Goal: Navigation & Orientation: Understand site structure

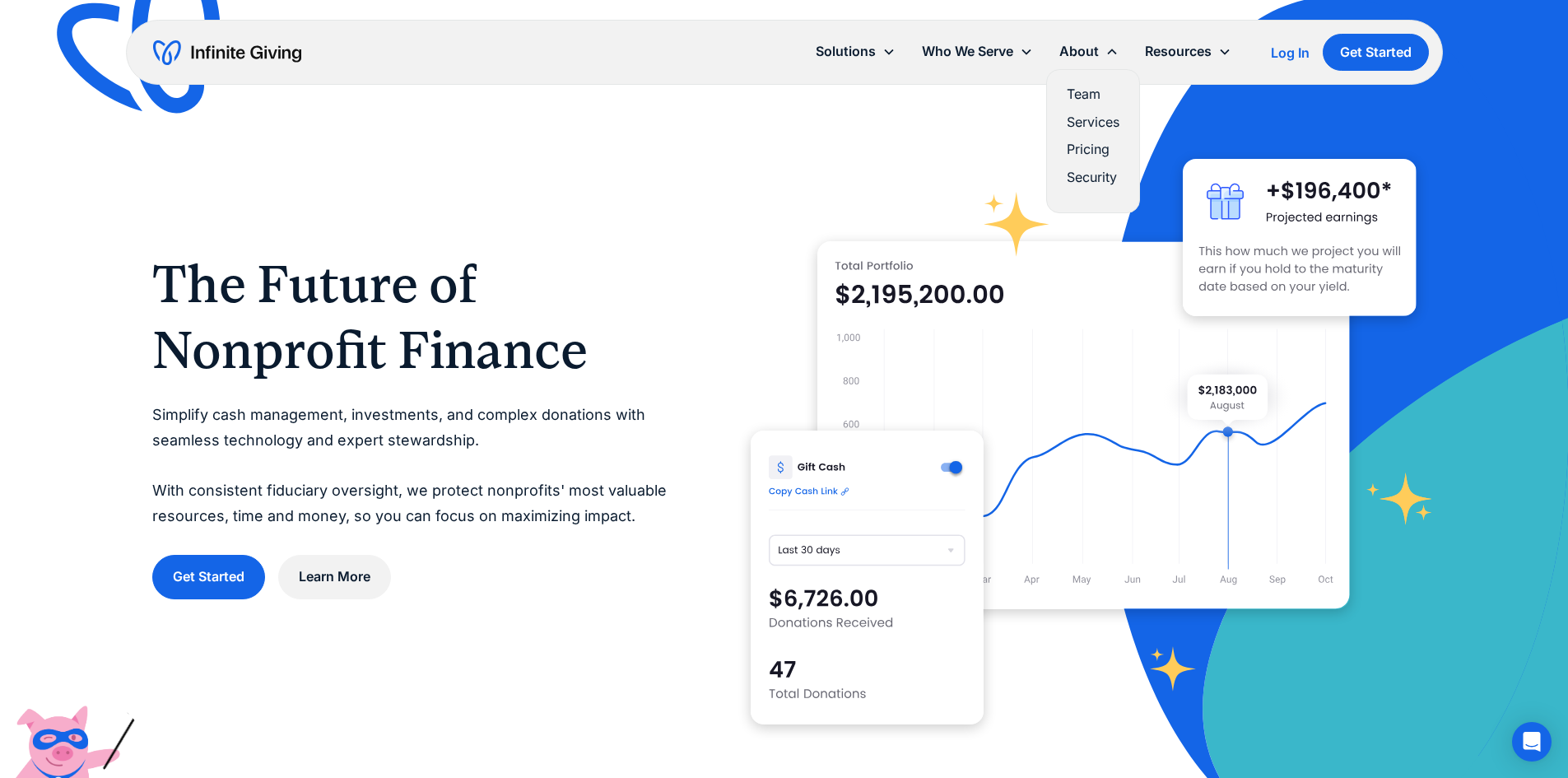
click at [1081, 123] on link "Services" at bounding box center [1092, 122] width 52 height 22
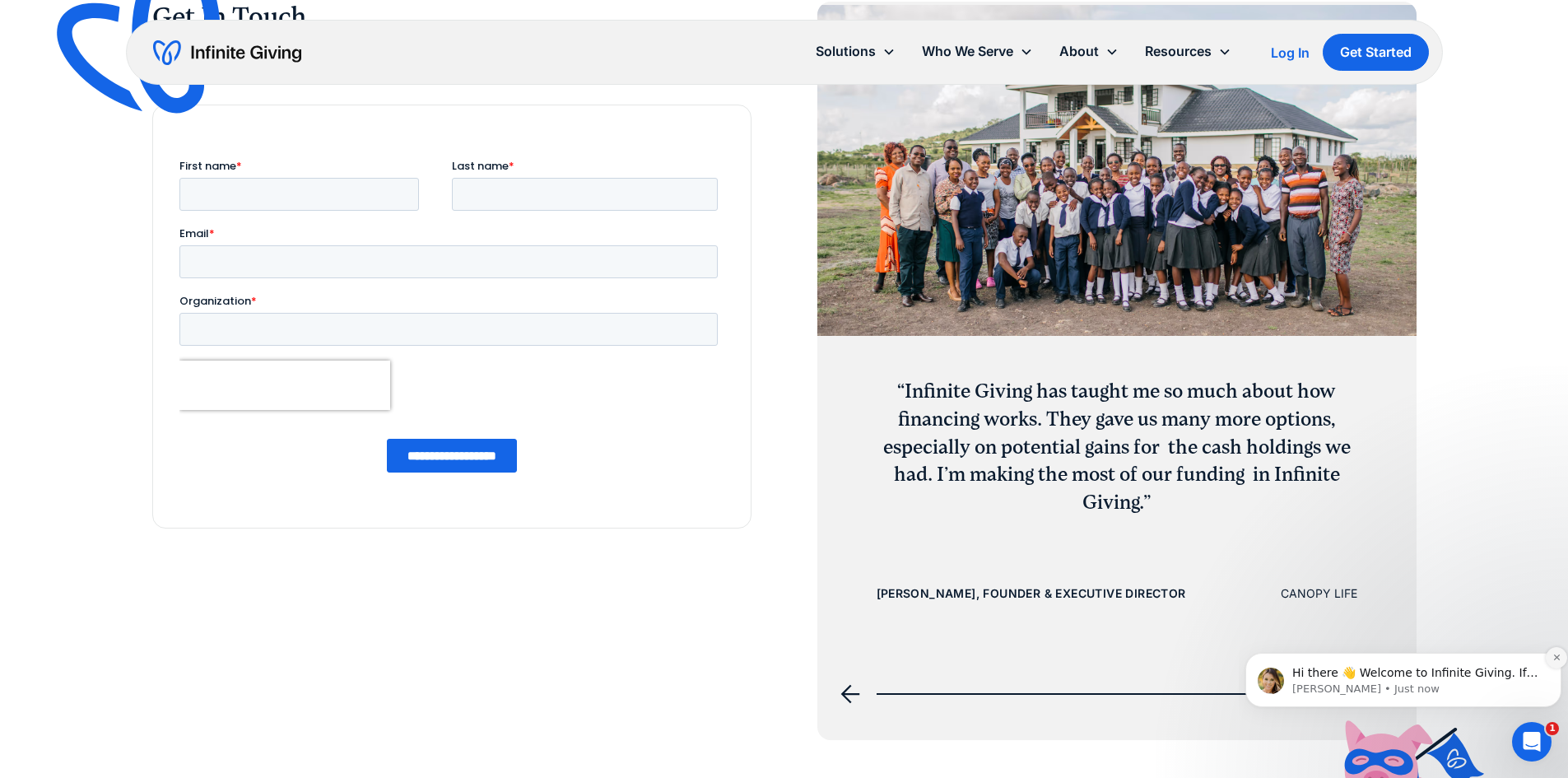
click at [1557, 663] on button "Dismiss notification" at bounding box center [1557, 657] width 21 height 21
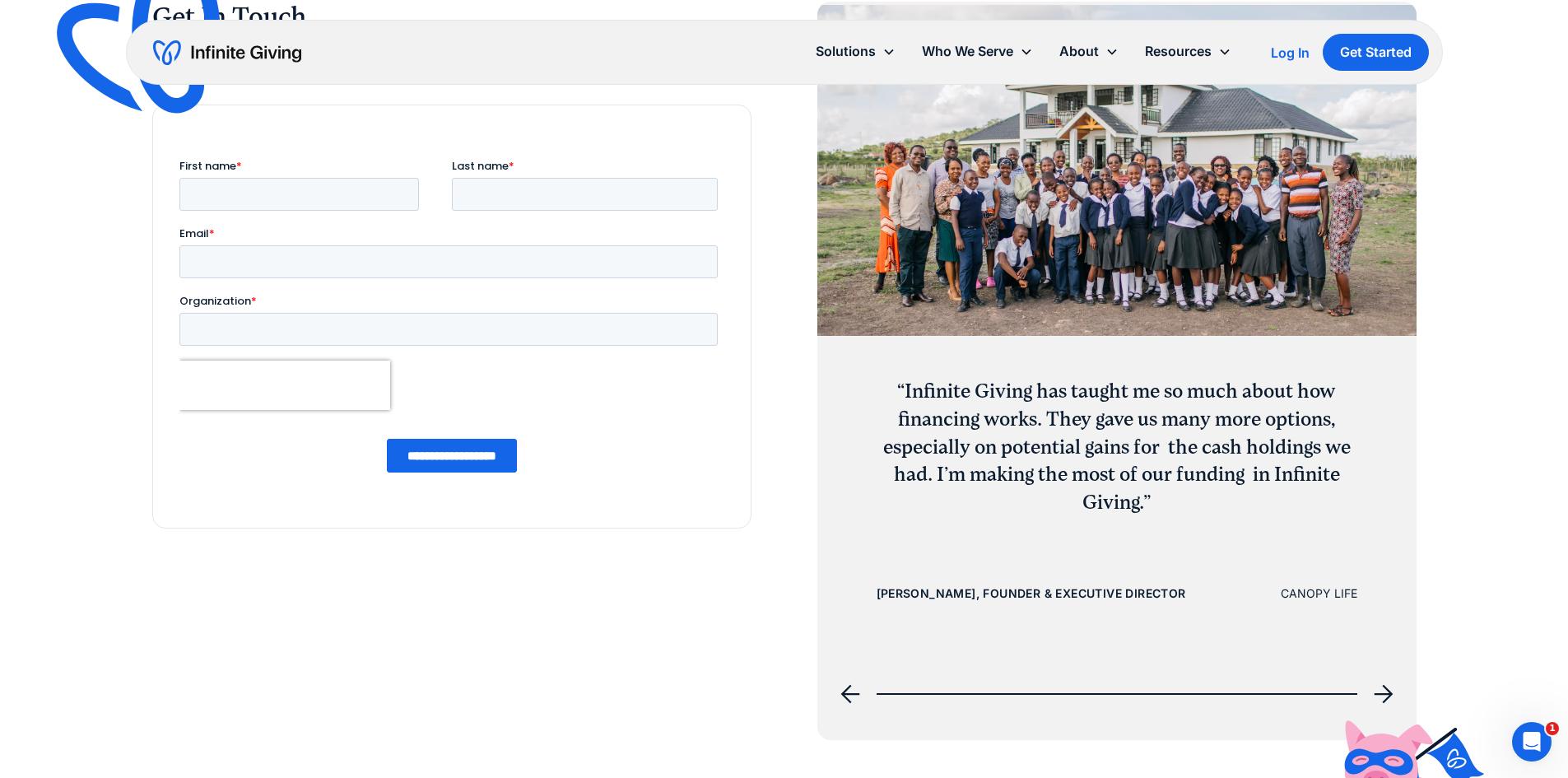
click at [1390, 696] on icon "next slide" at bounding box center [1383, 694] width 19 height 19
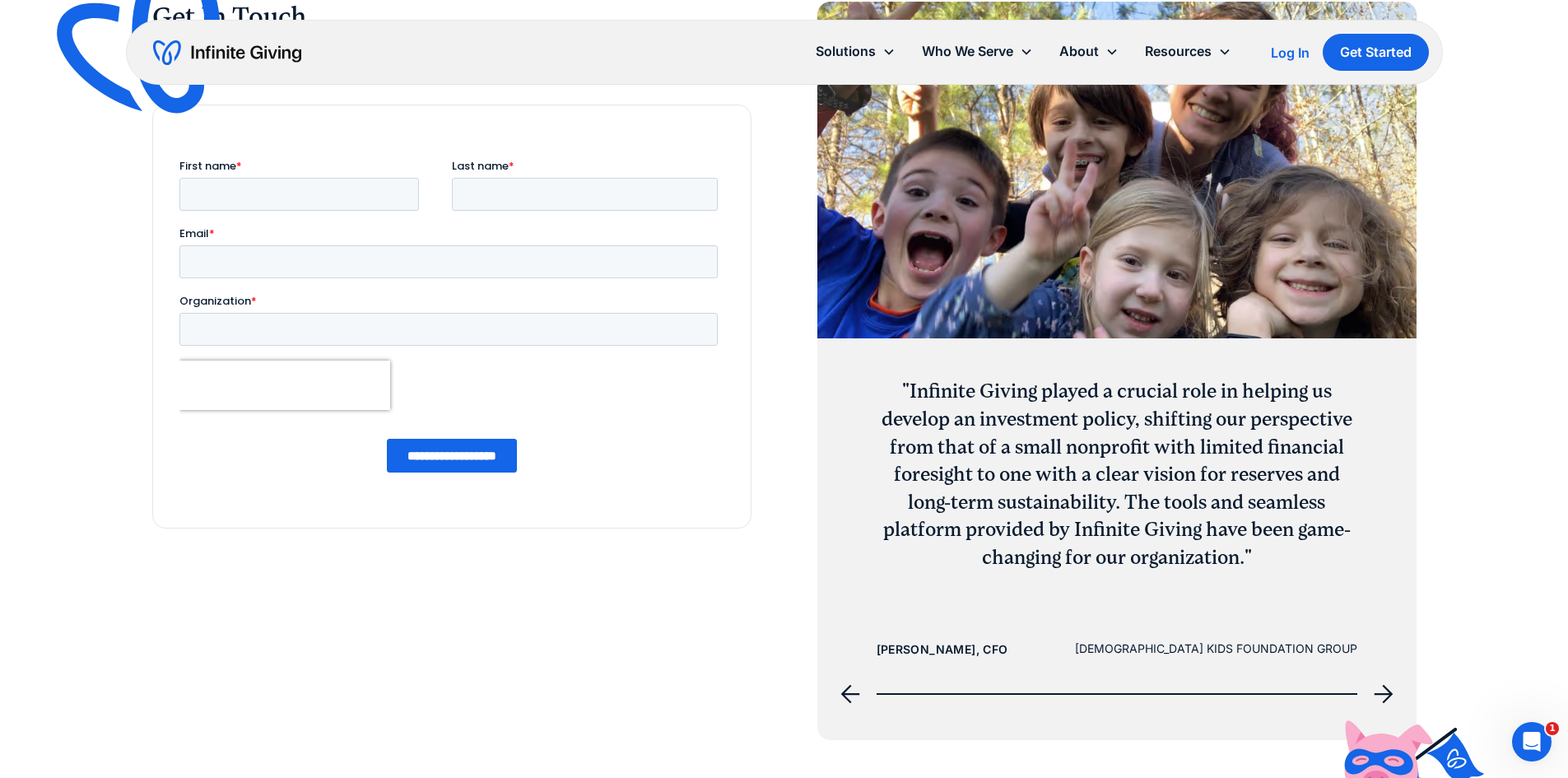
click at [1382, 694] on icon "next slide" at bounding box center [1383, 694] width 19 height 19
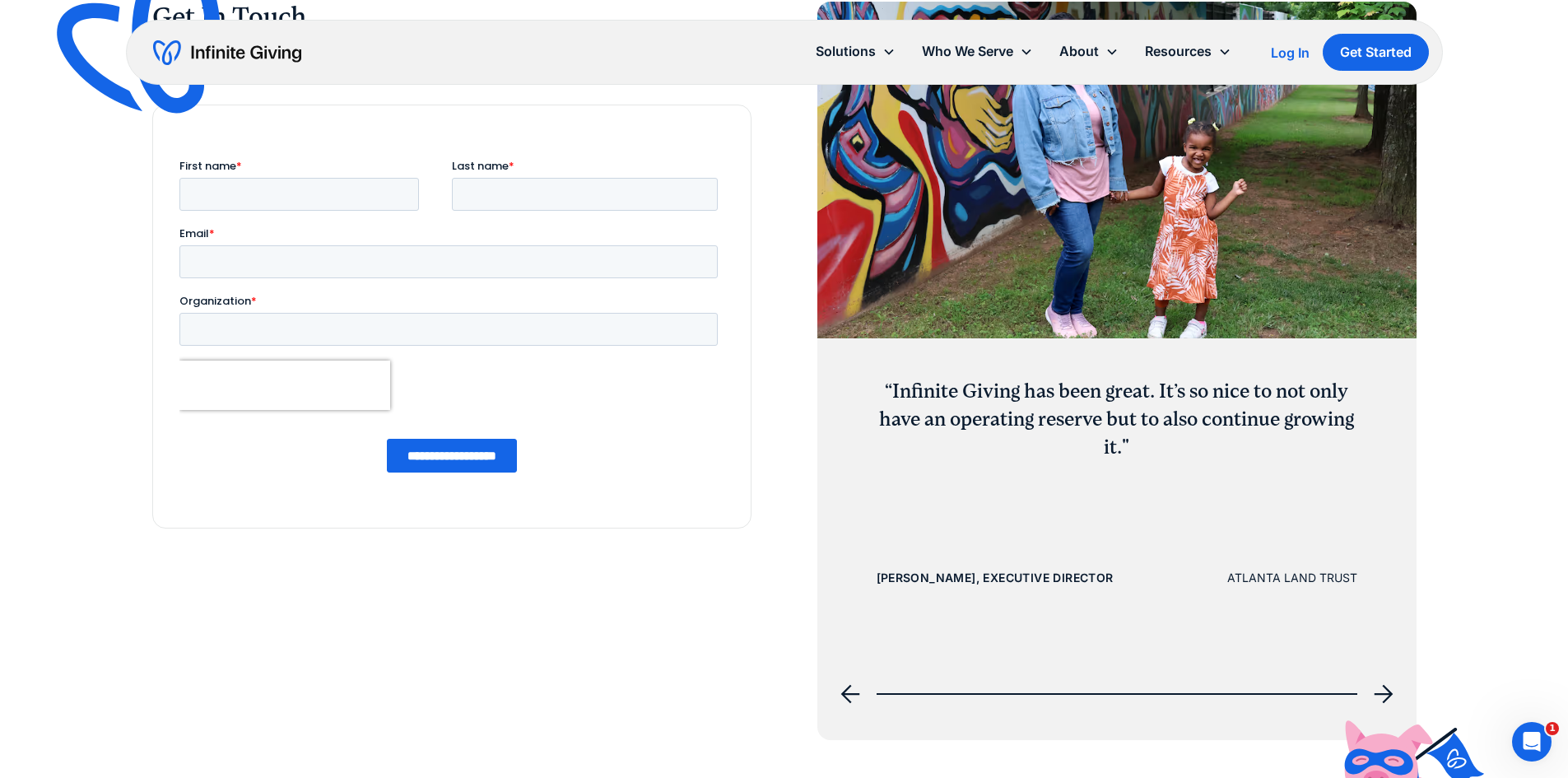
click at [1382, 694] on icon "next slide" at bounding box center [1383, 694] width 19 height 19
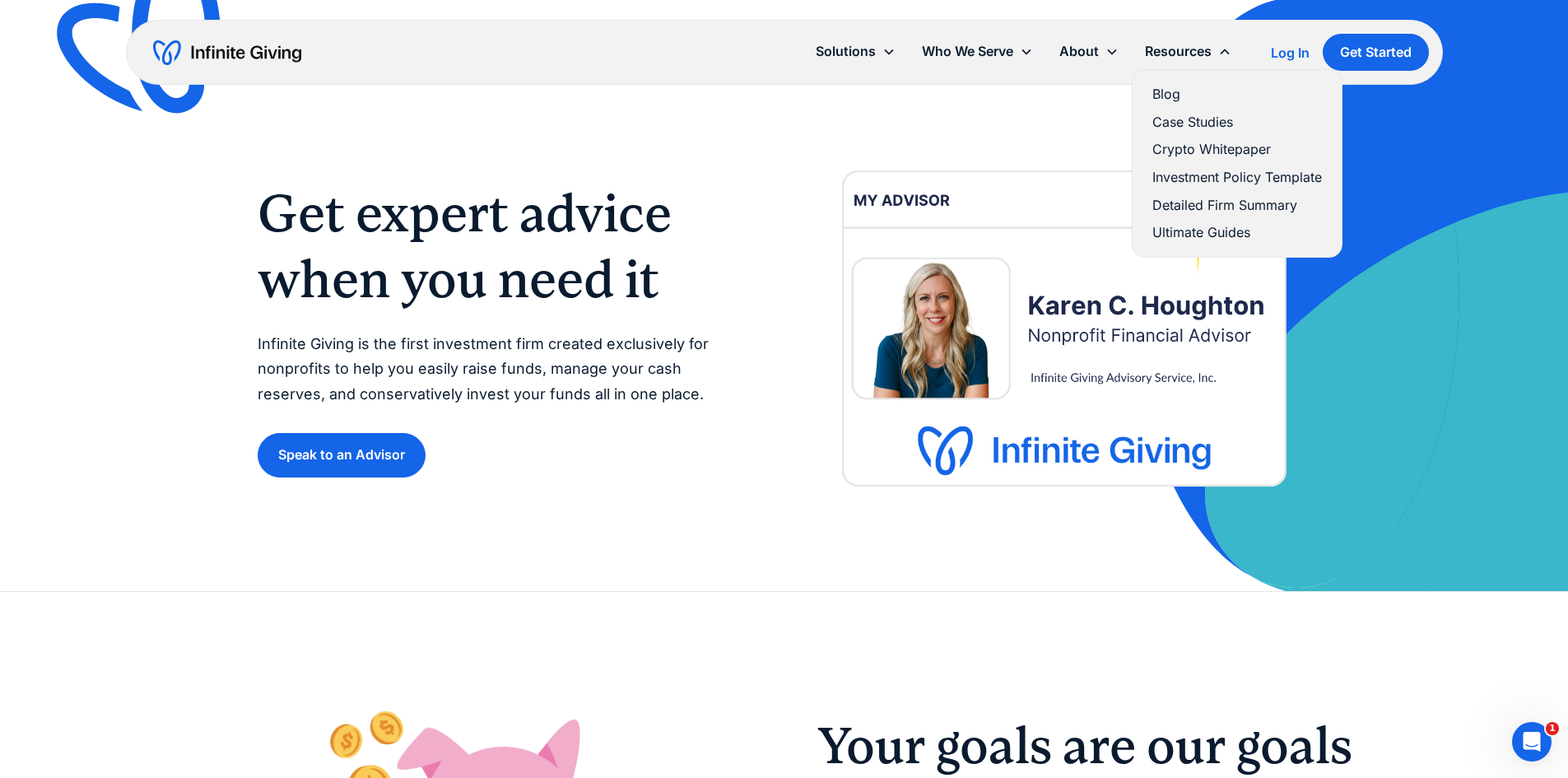
click at [1197, 176] on link "Investment Policy Template" at bounding box center [1237, 176] width 170 height 22
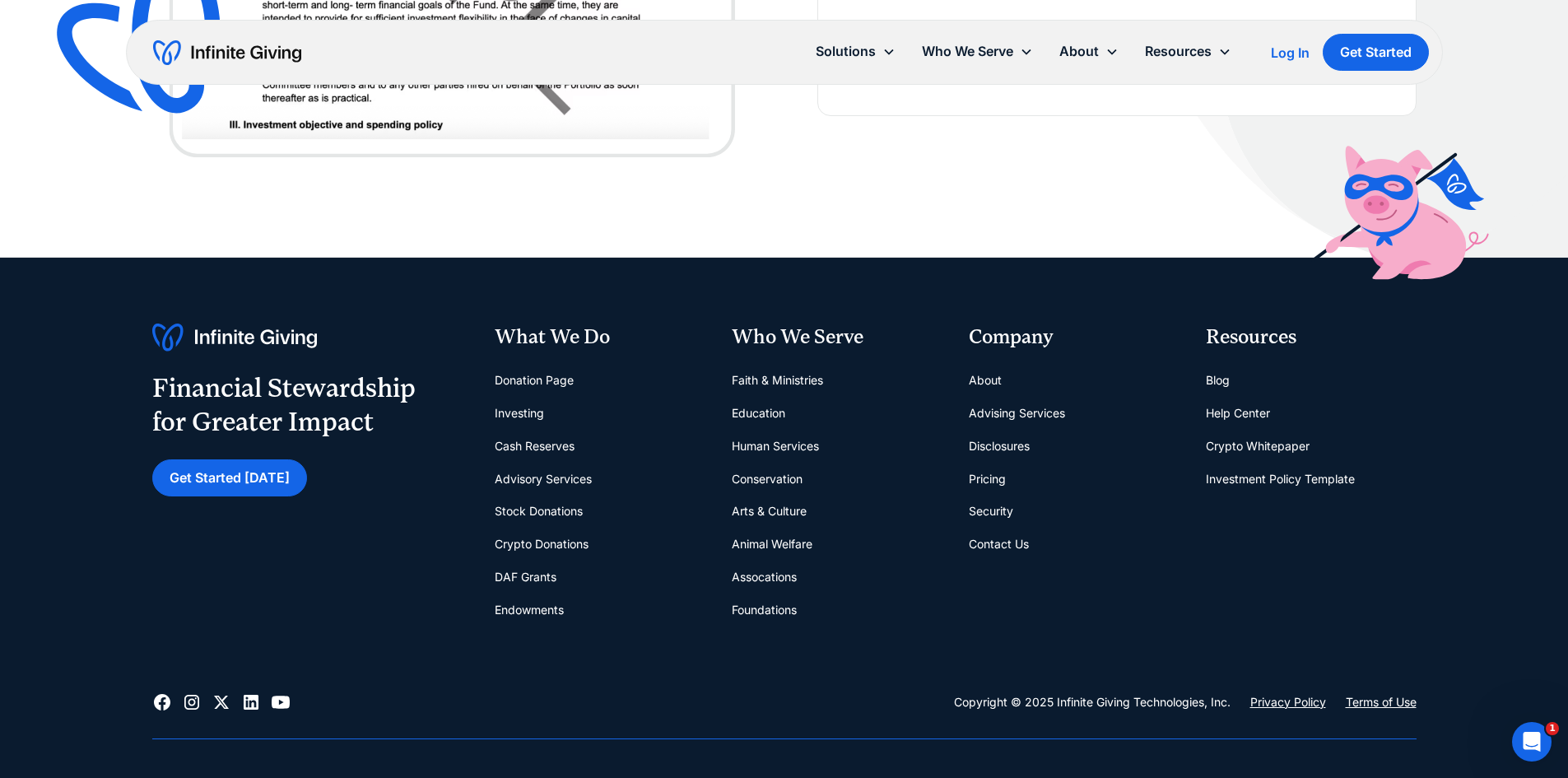
scroll to position [988, 0]
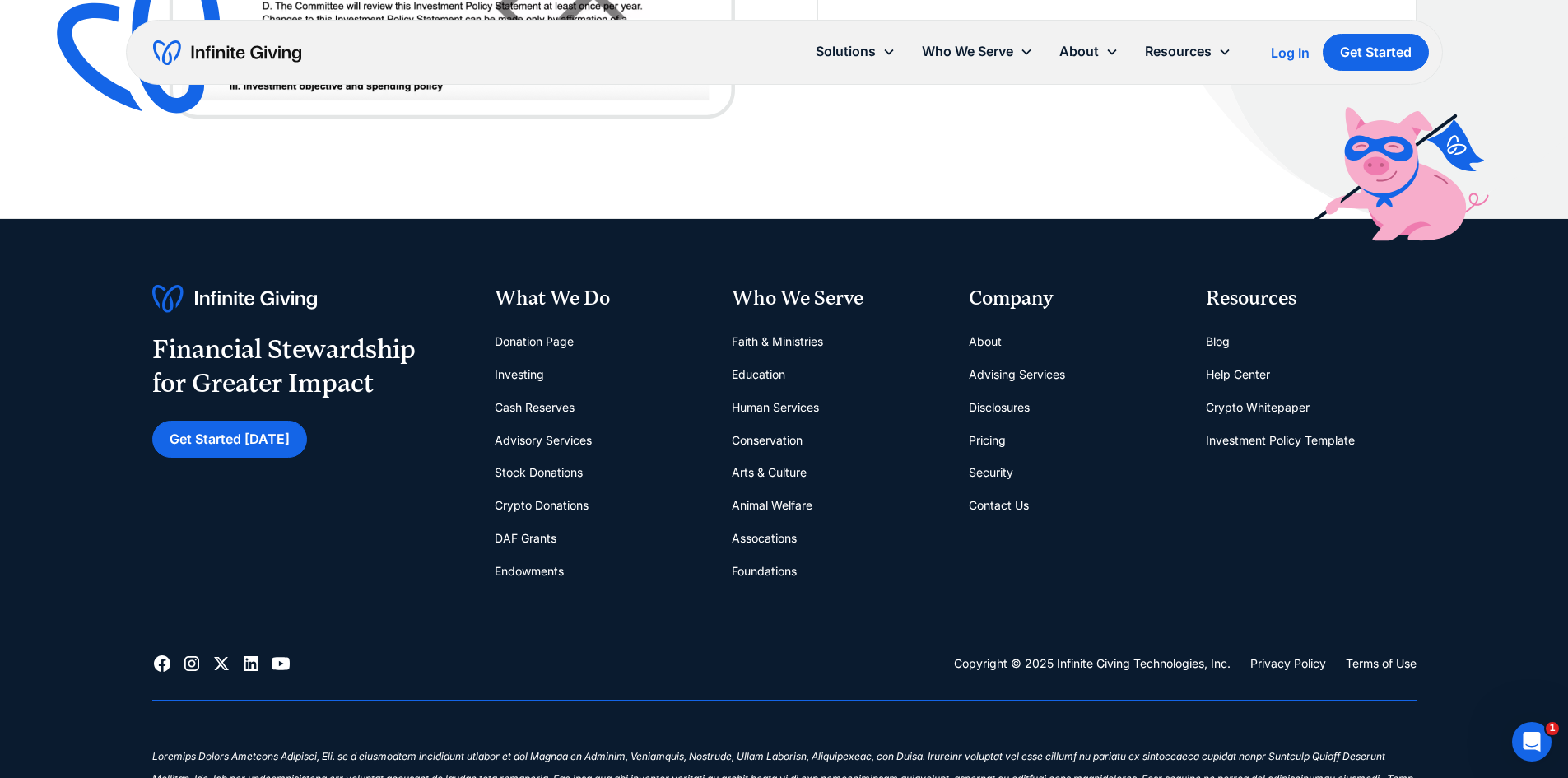
click at [983, 373] on link "Advising Services" at bounding box center [1017, 374] width 96 height 33
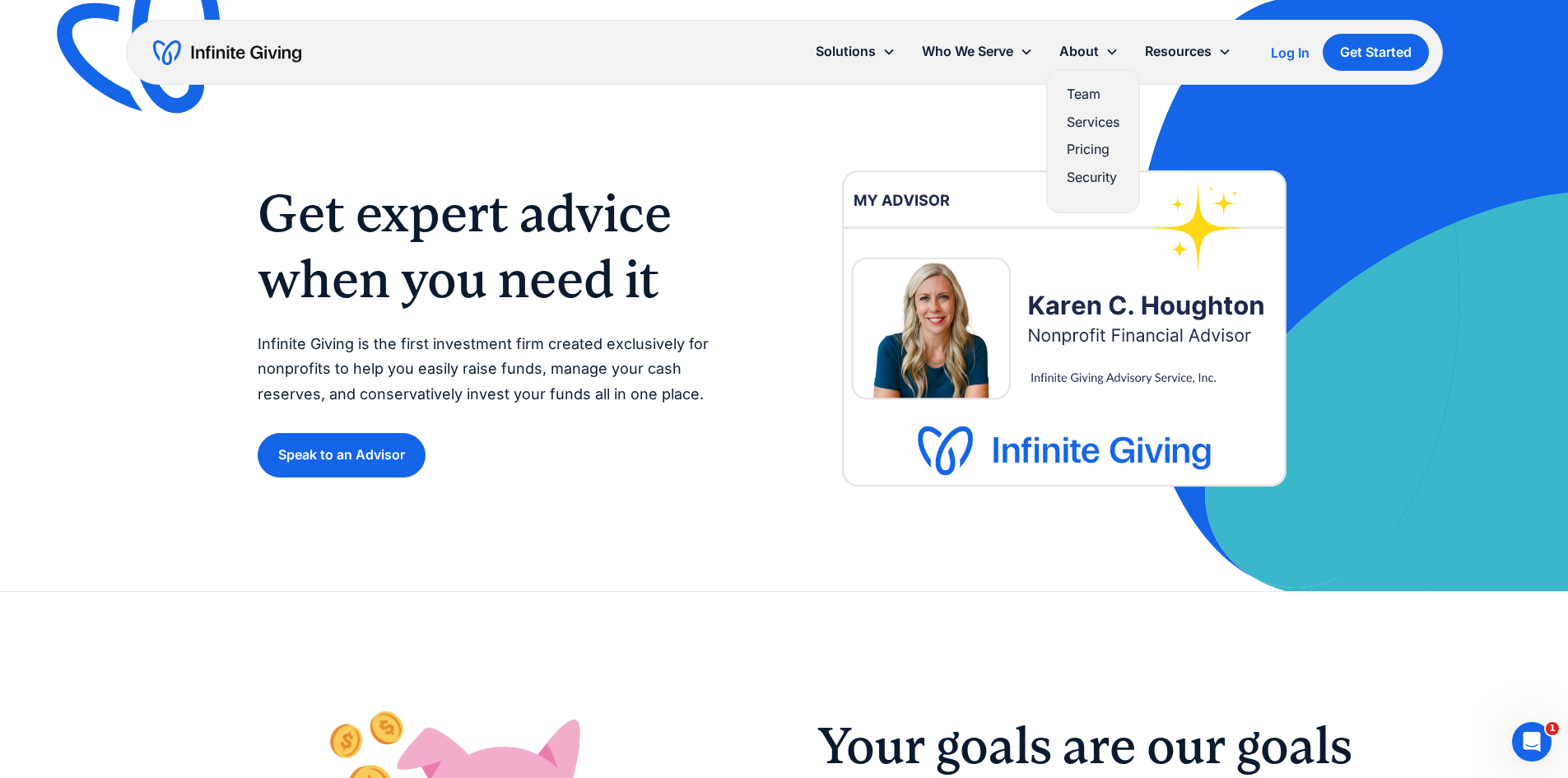
click at [1088, 88] on link "Team" at bounding box center [1092, 93] width 52 height 22
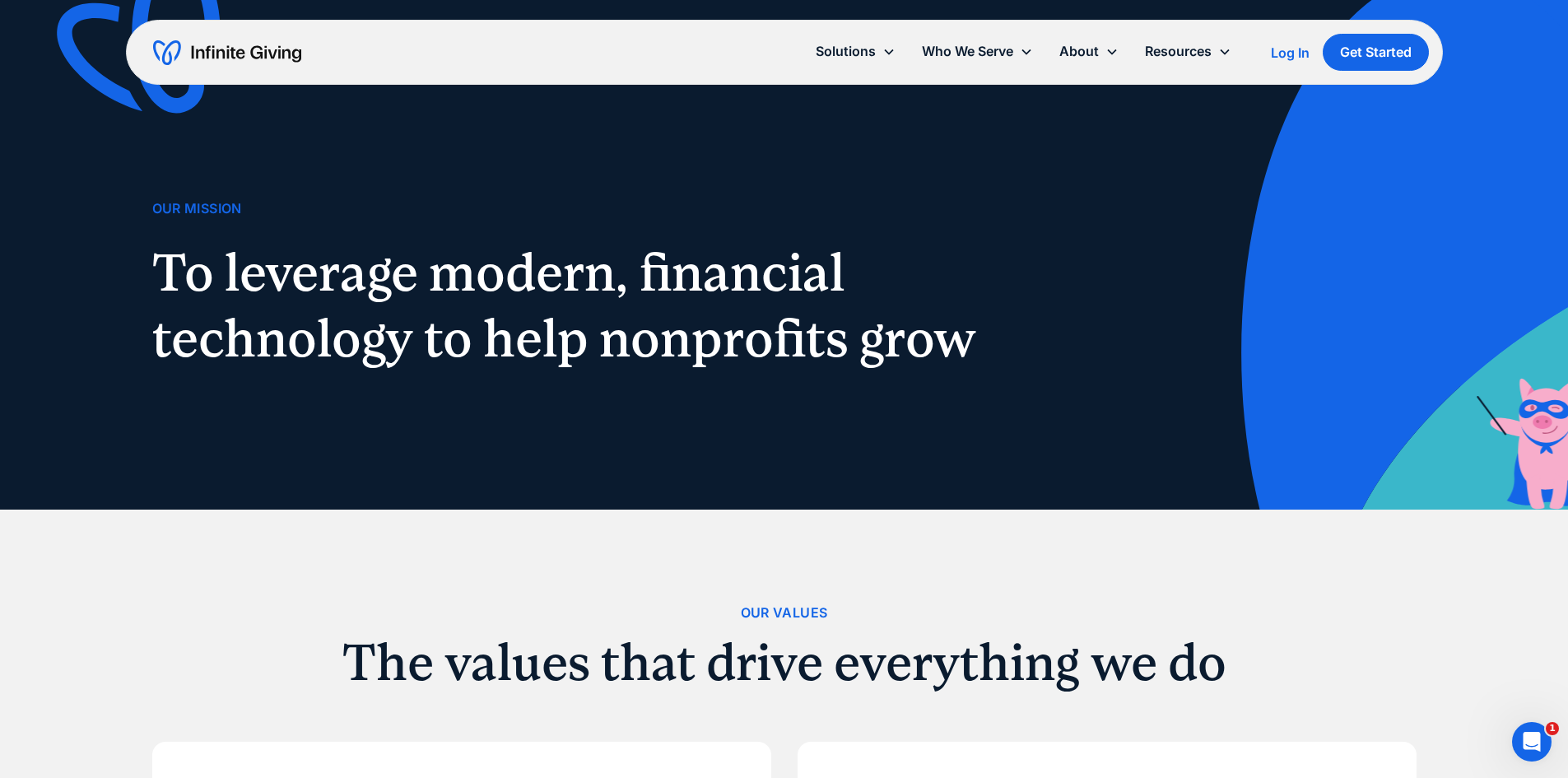
click at [1295, 47] on div "Log In" at bounding box center [1289, 52] width 39 height 13
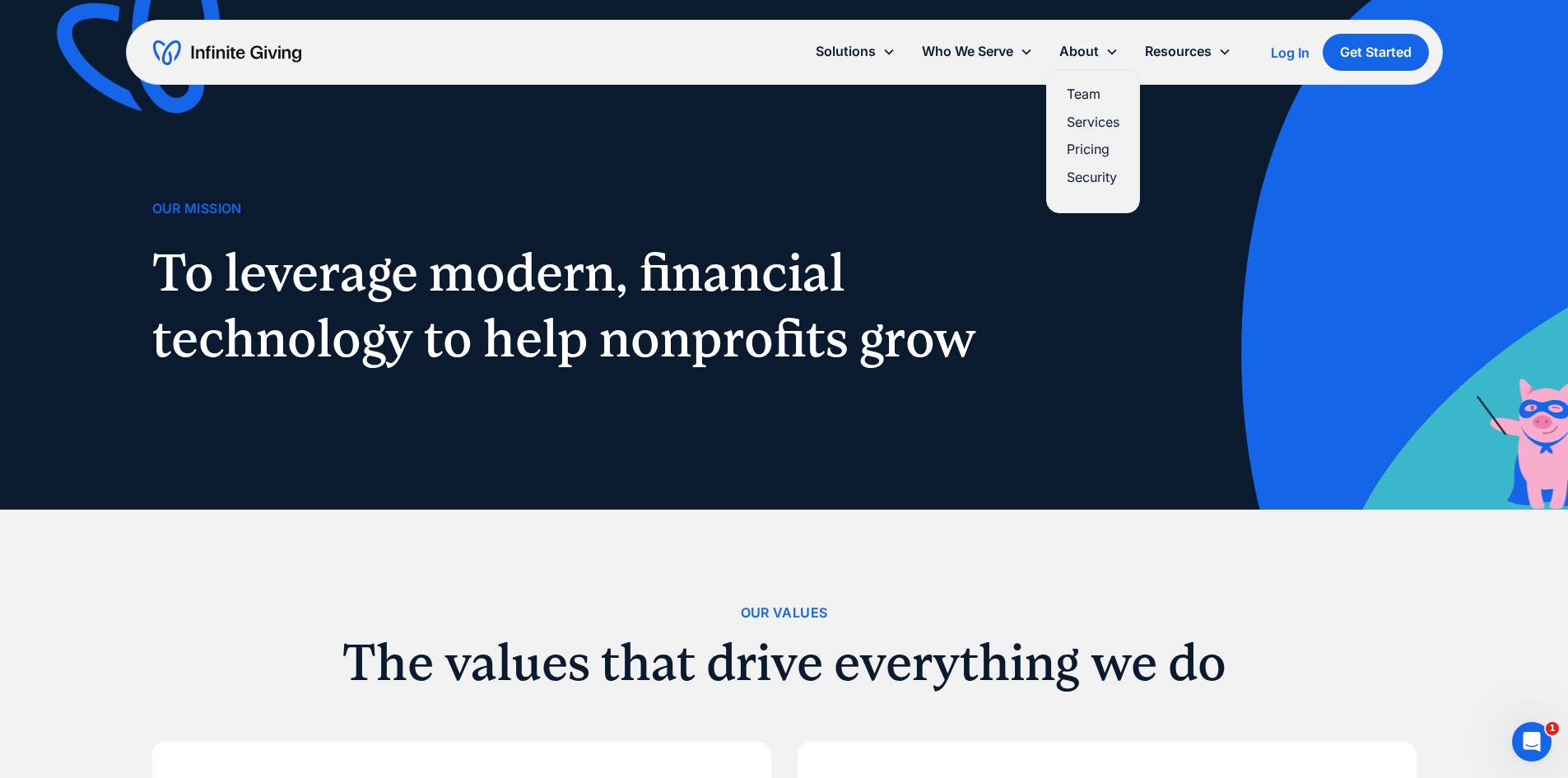
click at [1093, 116] on link "Services" at bounding box center [1092, 122] width 52 height 22
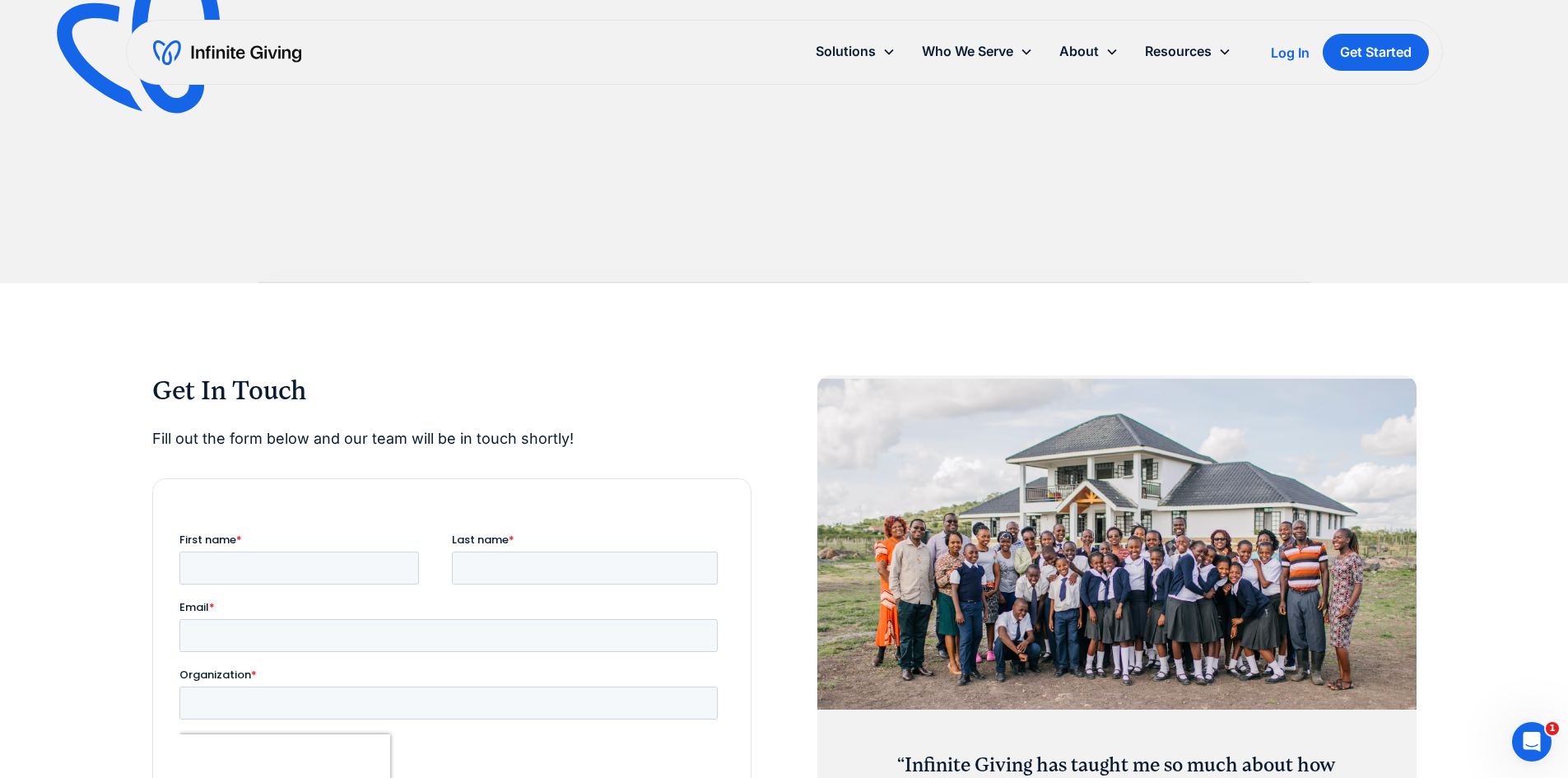
scroll to position [1317, 0]
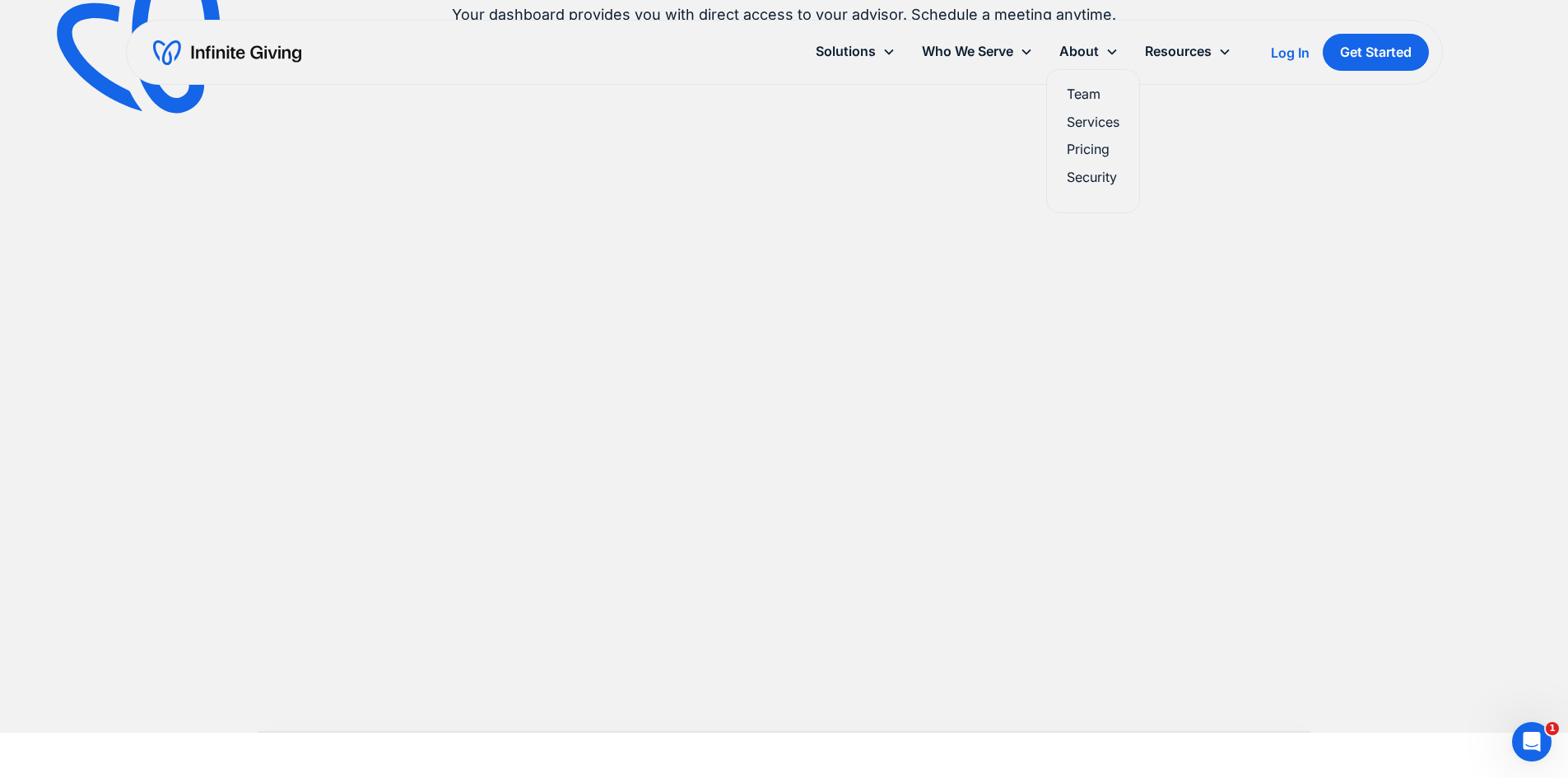
click at [1085, 96] on link "Team" at bounding box center [1092, 93] width 52 height 22
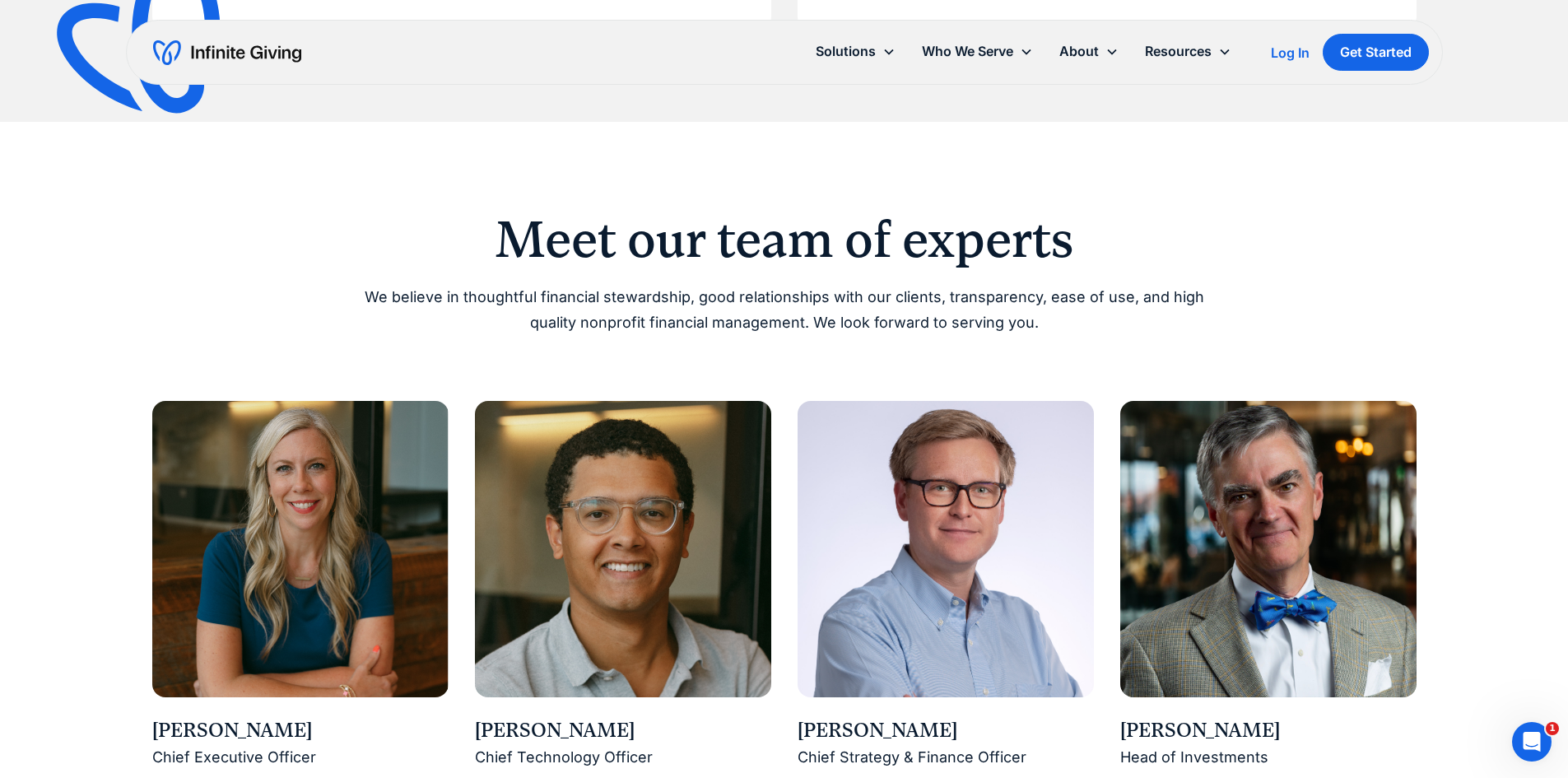
scroll to position [1152, 0]
